Goal: Transaction & Acquisition: Purchase product/service

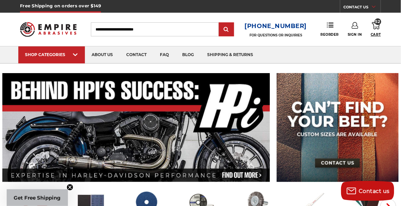
click at [376, 28] on icon at bounding box center [376, 25] width 8 height 7
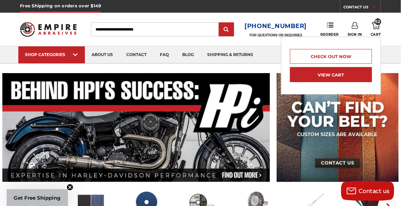
click at [333, 78] on link "View Cart" at bounding box center [331, 74] width 82 height 15
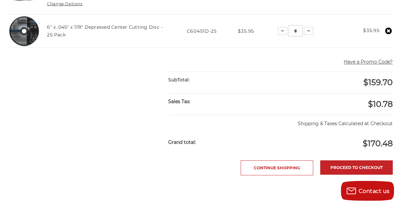
scroll to position [250, 0]
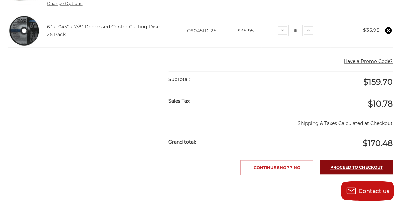
click at [357, 169] on link "Proceed to checkout" at bounding box center [357, 167] width 73 height 14
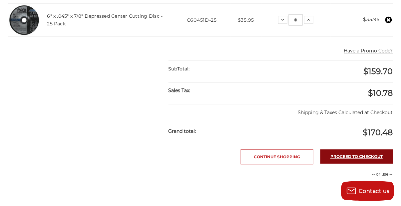
scroll to position [271, 0]
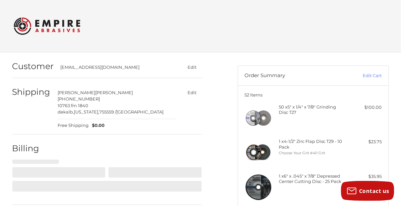
select select "**"
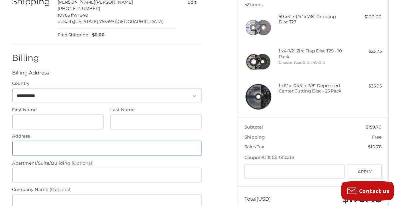
scroll to position [102, 0]
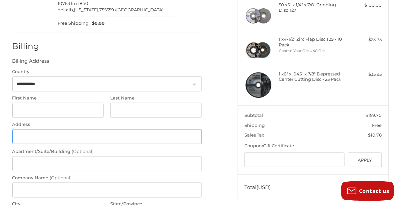
type input "*"
